Goal: Task Accomplishment & Management: Complete application form

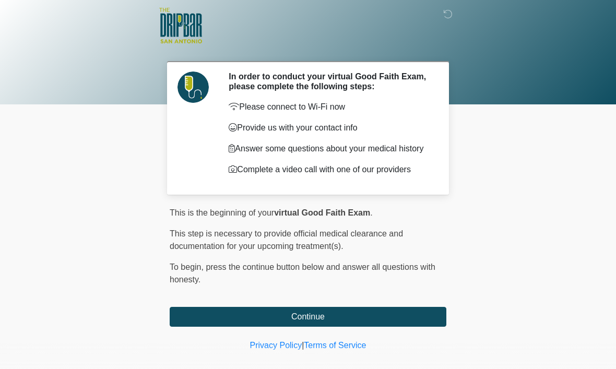
click at [314, 327] on button "Continue" at bounding box center [308, 317] width 277 height 20
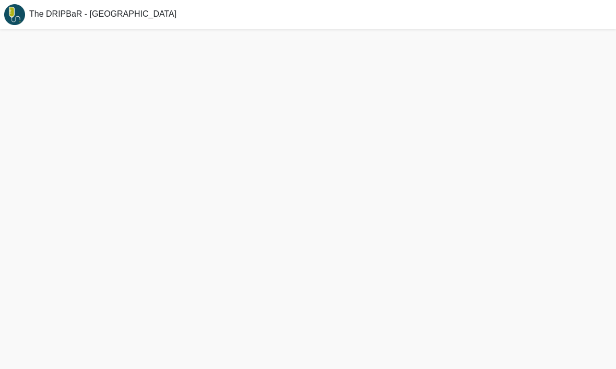
scroll to position [35, 0]
